Goal: Answer question/provide support: Answer question/provide support

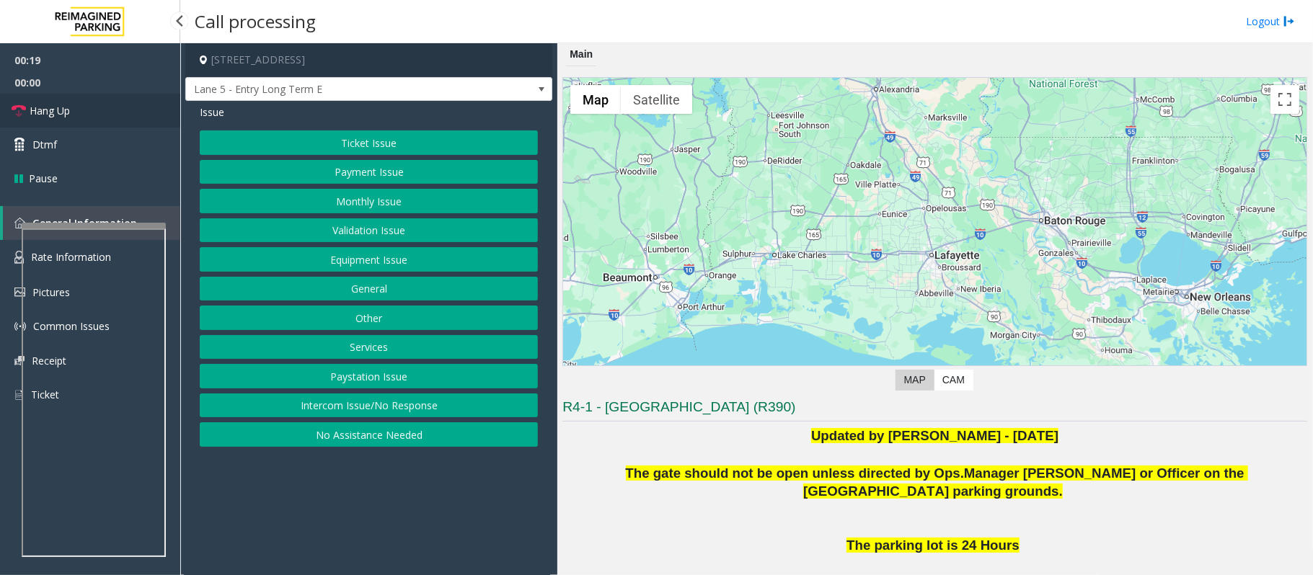
click at [105, 107] on link "Hang Up" at bounding box center [90, 111] width 180 height 34
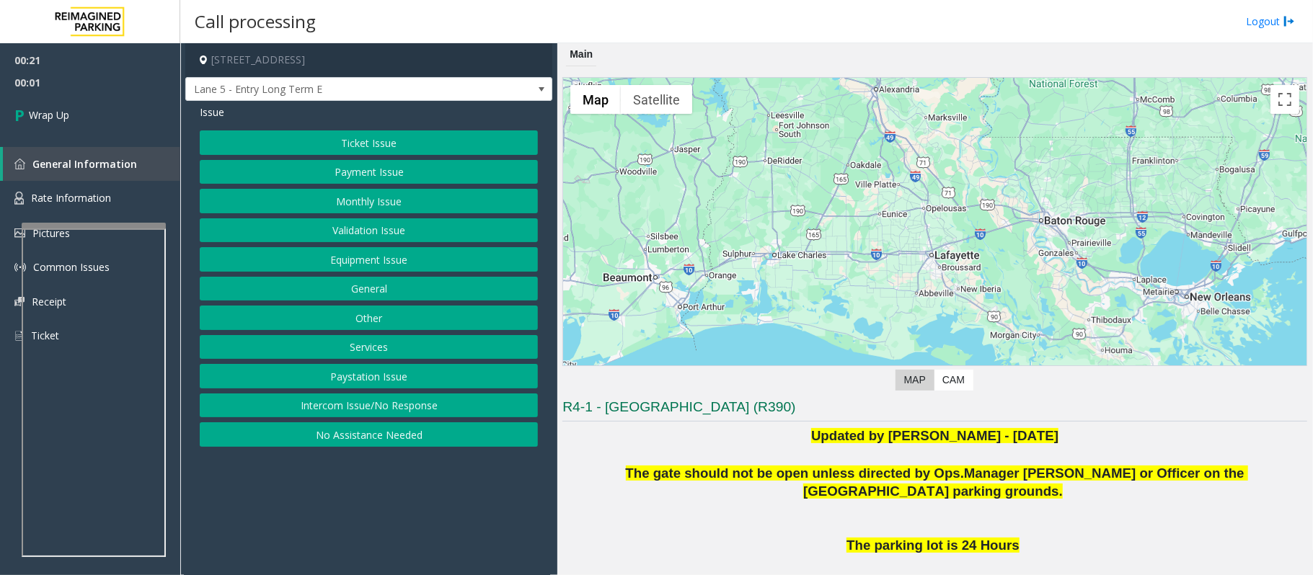
click at [443, 402] on button "Intercom Issue/No Response" at bounding box center [369, 406] width 338 height 25
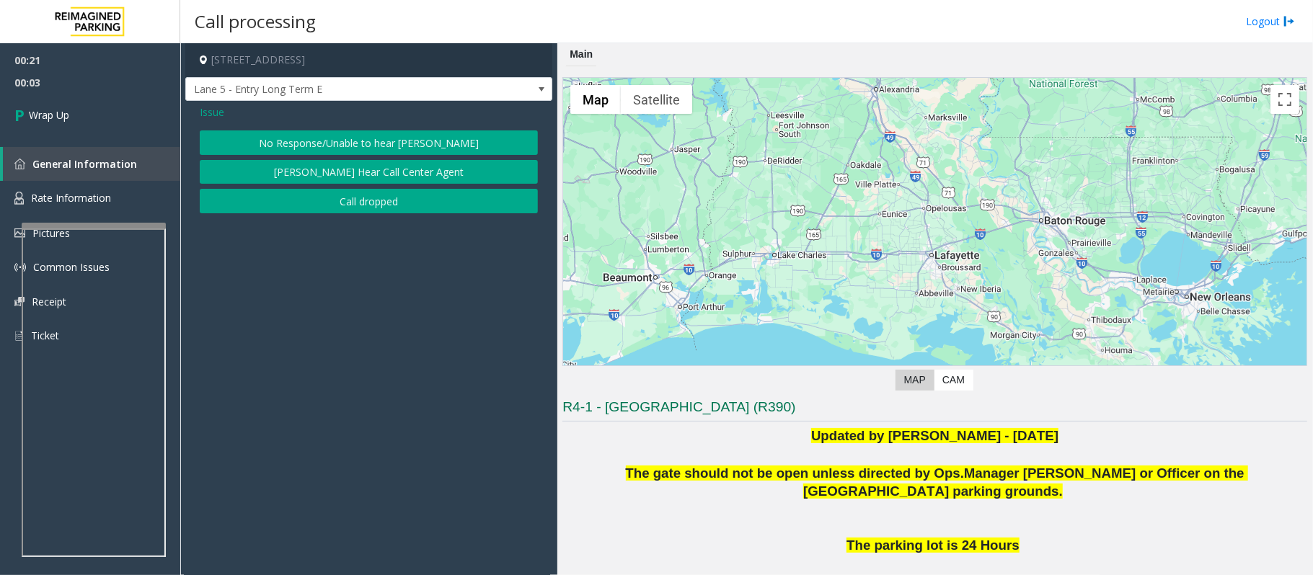
click at [356, 151] on button "No Response/Unable to hear [PERSON_NAME]" at bounding box center [369, 143] width 338 height 25
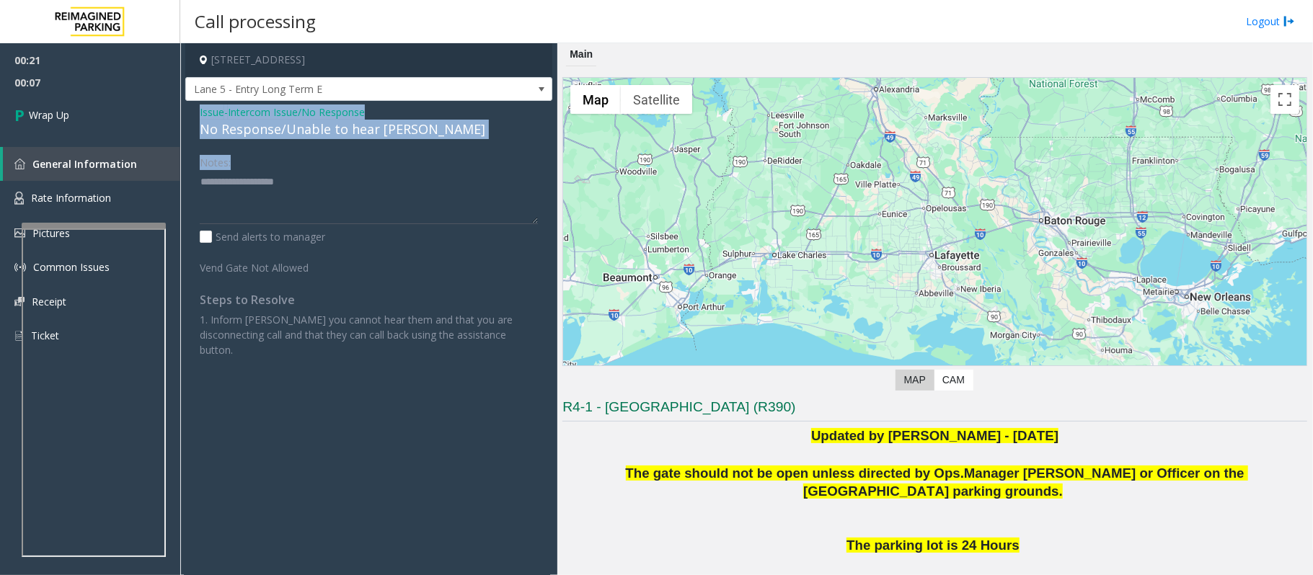
drag, startPoint x: 471, startPoint y: 140, endPoint x: 187, endPoint y: 116, distance: 284.4
click at [187, 116] on div "Issue - Intercom Issue/No Response No Response/Unable to hear [PERSON_NAME] Not…" at bounding box center [368, 236] width 367 height 271
copy div "Issue - Intercom Issue/No Response No Response/Unable to hear [PERSON_NAME] Not…"
click at [430, 189] on textarea at bounding box center [369, 197] width 338 height 54
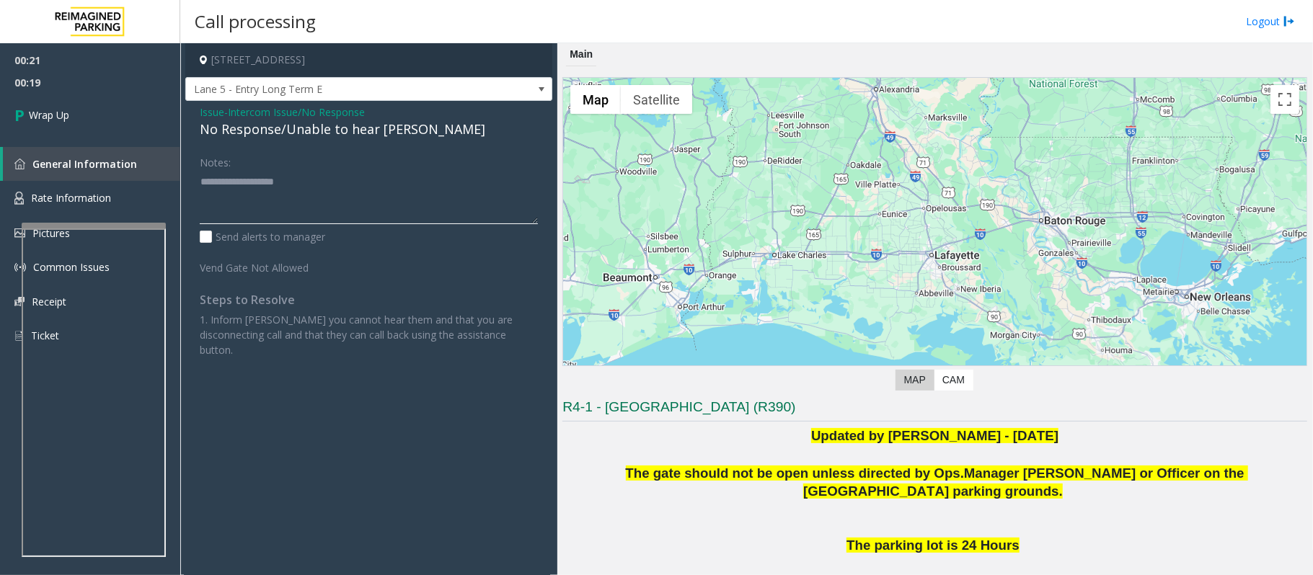
paste textarea "**********"
type textarea "**********"
click at [75, 112] on link "Wrap Up" at bounding box center [90, 115] width 180 height 43
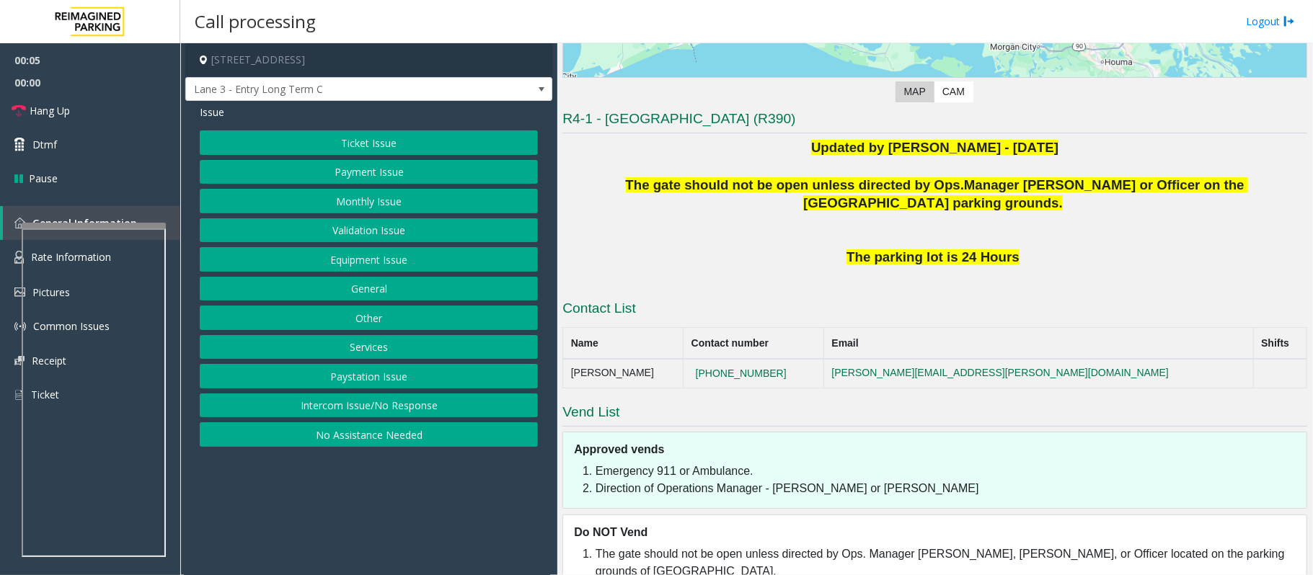
scroll to position [322, 0]
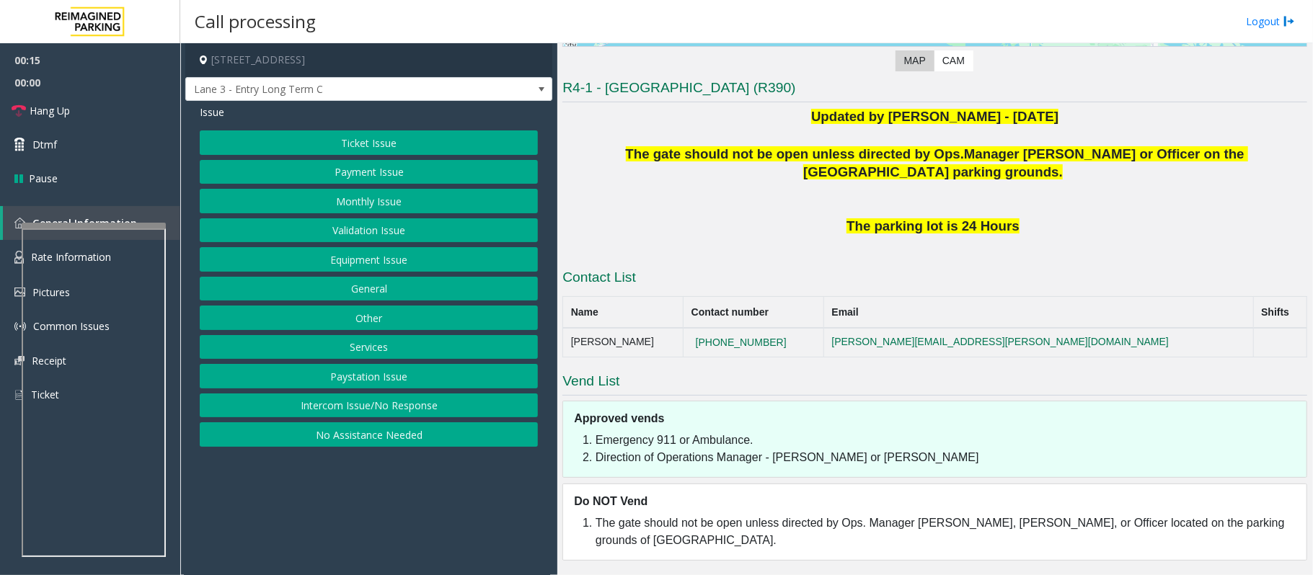
click at [347, 143] on button "Ticket Issue" at bounding box center [369, 143] width 338 height 25
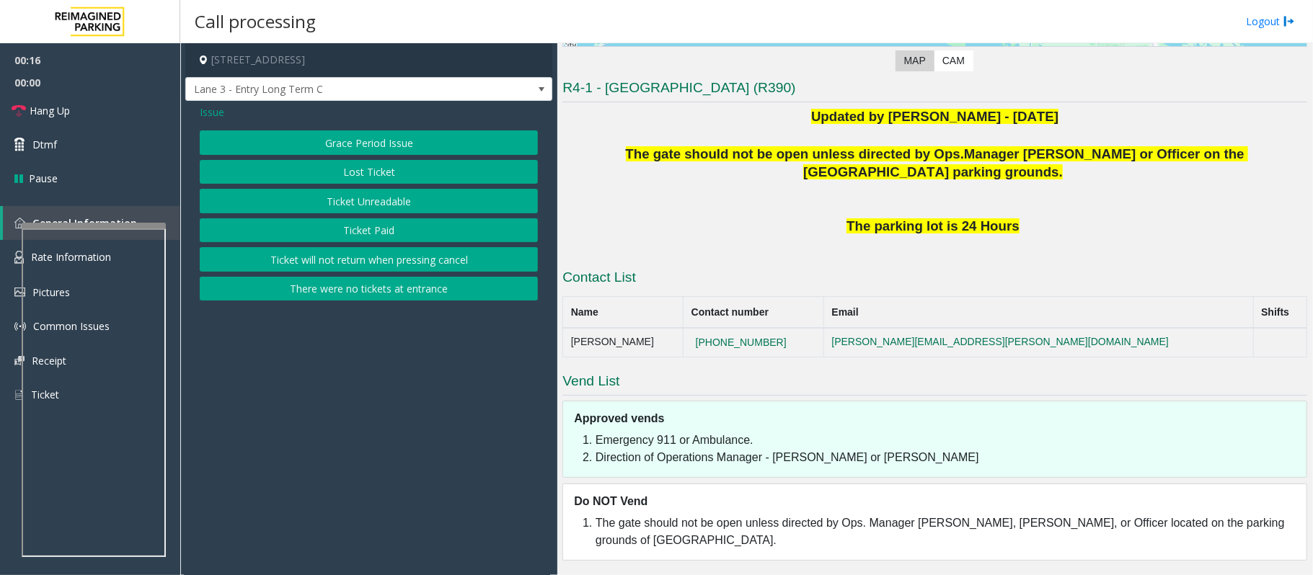
click at [332, 200] on button "Ticket Unreadable" at bounding box center [369, 201] width 338 height 25
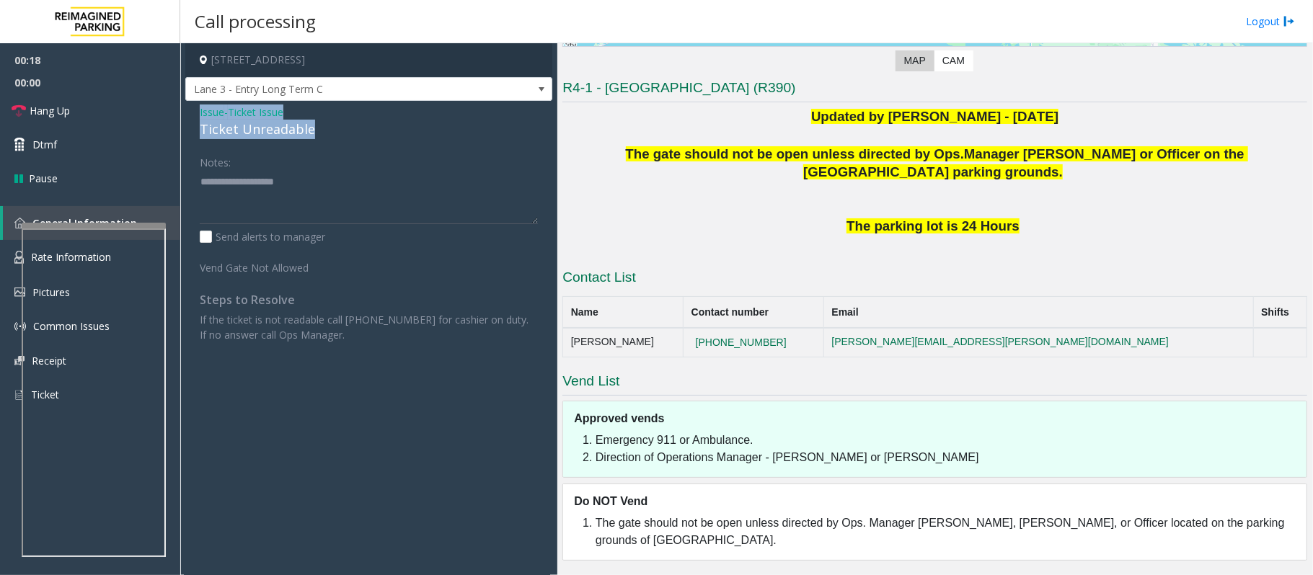
drag, startPoint x: 350, startPoint y: 139, endPoint x: 185, endPoint y: 116, distance: 166.7
click at [185, 116] on div "Issue - Ticket Issue Ticket Unreadable Notes: Send alerts to manager Vend Gate …" at bounding box center [368, 229] width 367 height 256
click at [343, 196] on textarea at bounding box center [369, 197] width 338 height 54
drag, startPoint x: 832, startPoint y: 337, endPoint x: 730, endPoint y: 346, distance: 102.0
click at [730, 346] on td "[PHONE_NUMBER]" at bounding box center [754, 342] width 141 height 29
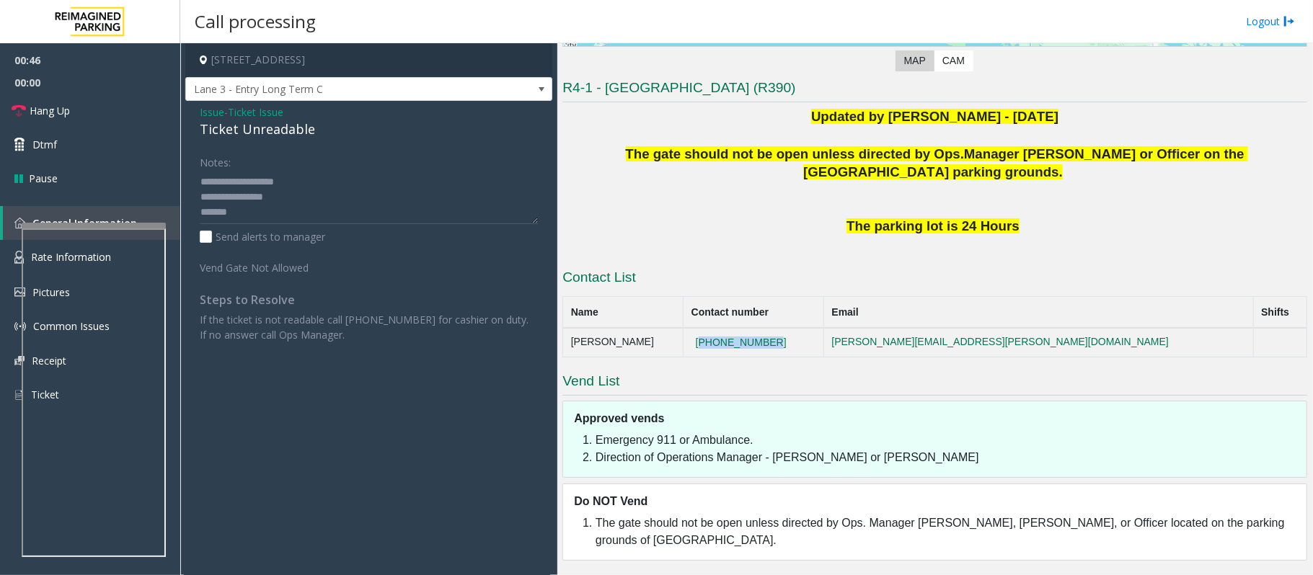
copy button "[PHONE_NUMBER]"
click at [258, 208] on textarea at bounding box center [369, 197] width 338 height 54
click at [70, 105] on span "Hang Up" at bounding box center [50, 110] width 40 height 15
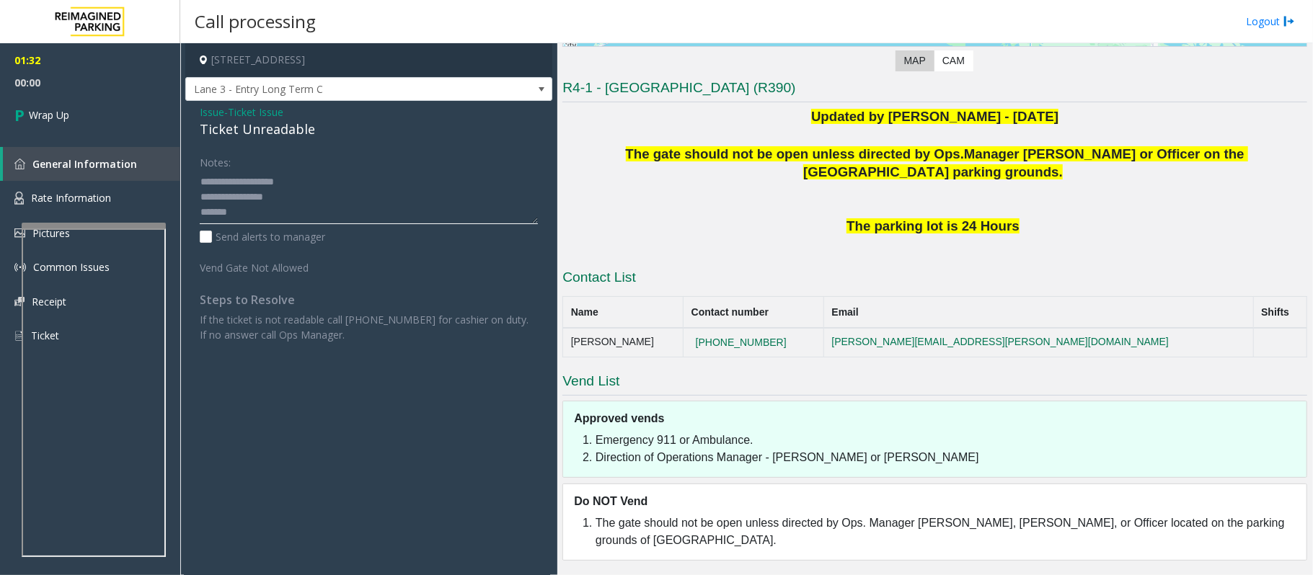
click at [267, 215] on textarea at bounding box center [369, 197] width 338 height 54
type textarea "**********"
click at [98, 118] on link "Wrap Up" at bounding box center [90, 115] width 180 height 43
